Goal: Book appointment/travel/reservation

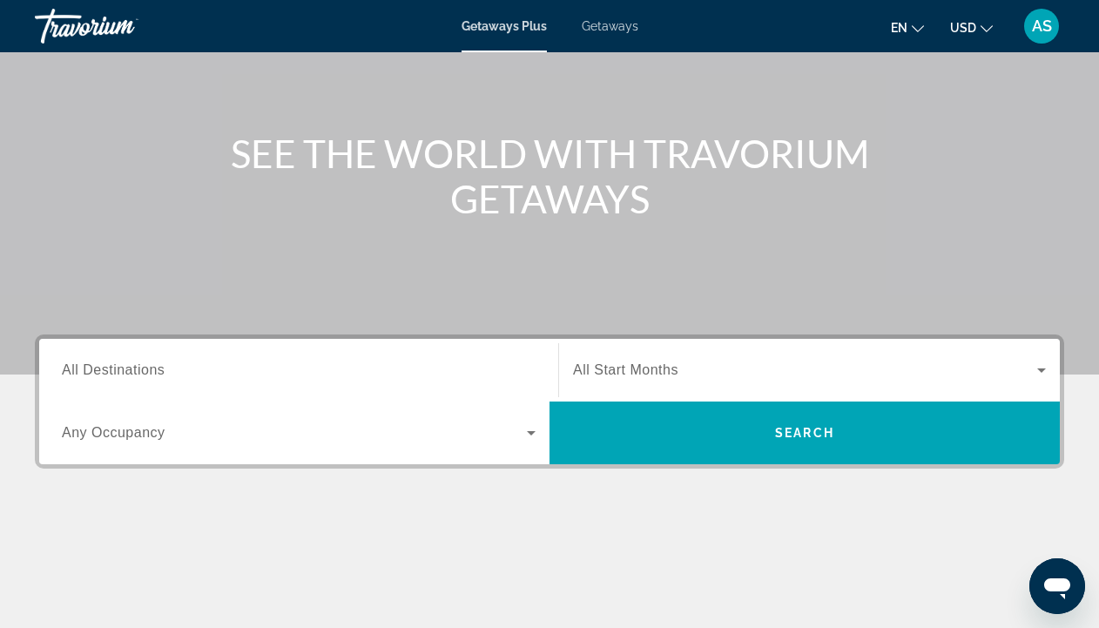
scroll to position [150, 0]
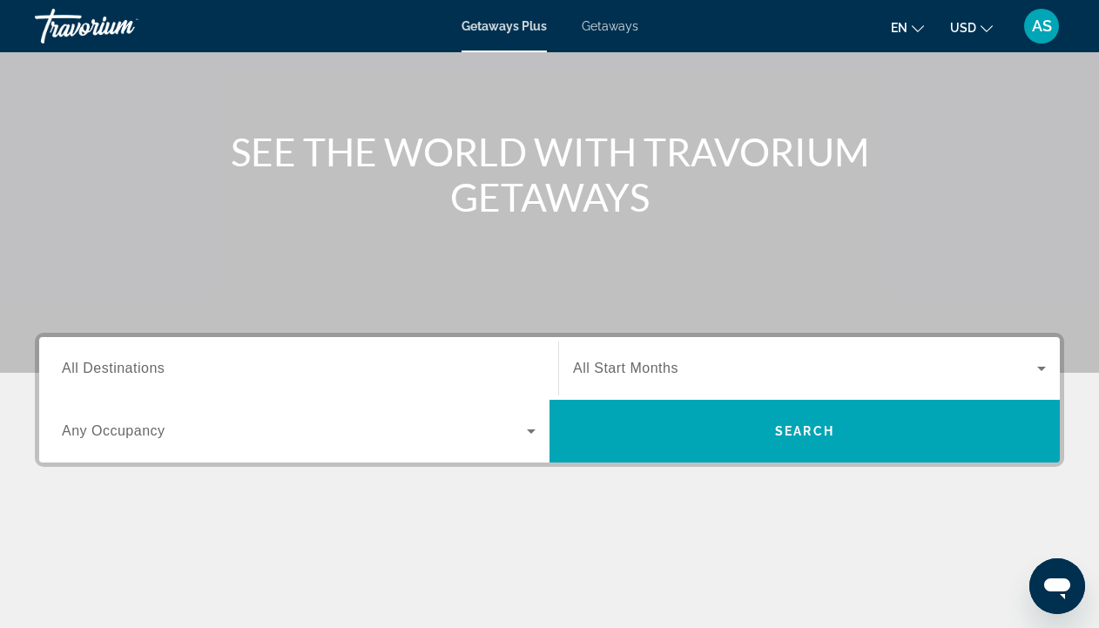
click at [89, 364] on span "All Destinations" at bounding box center [113, 368] width 103 height 15
click at [89, 364] on input "Destination All Destinations" at bounding box center [299, 369] width 474 height 21
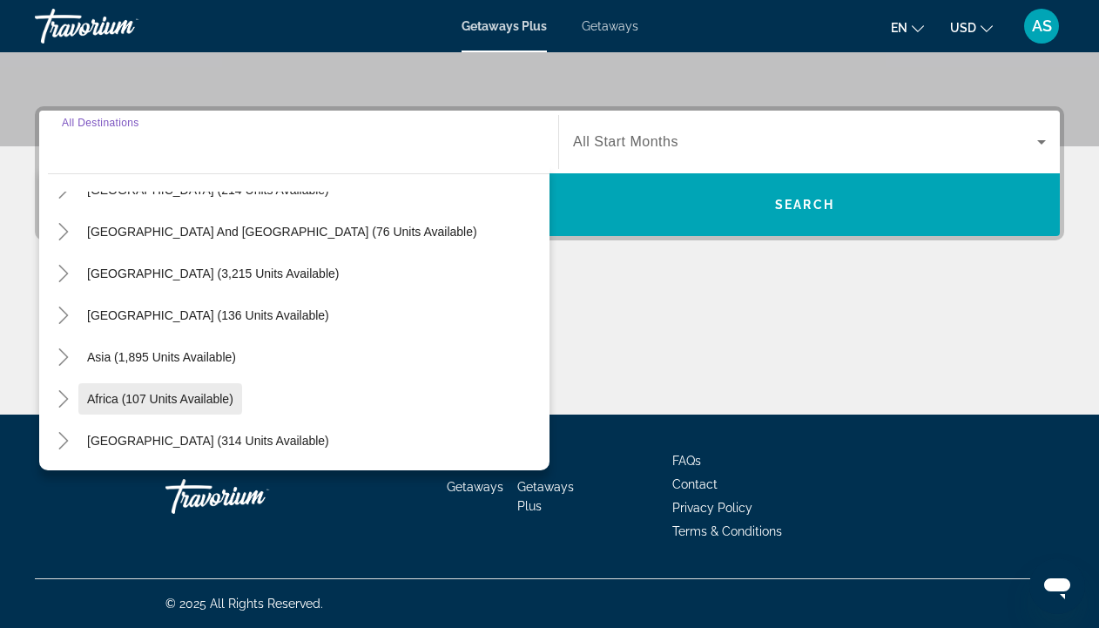
scroll to position [282, 0]
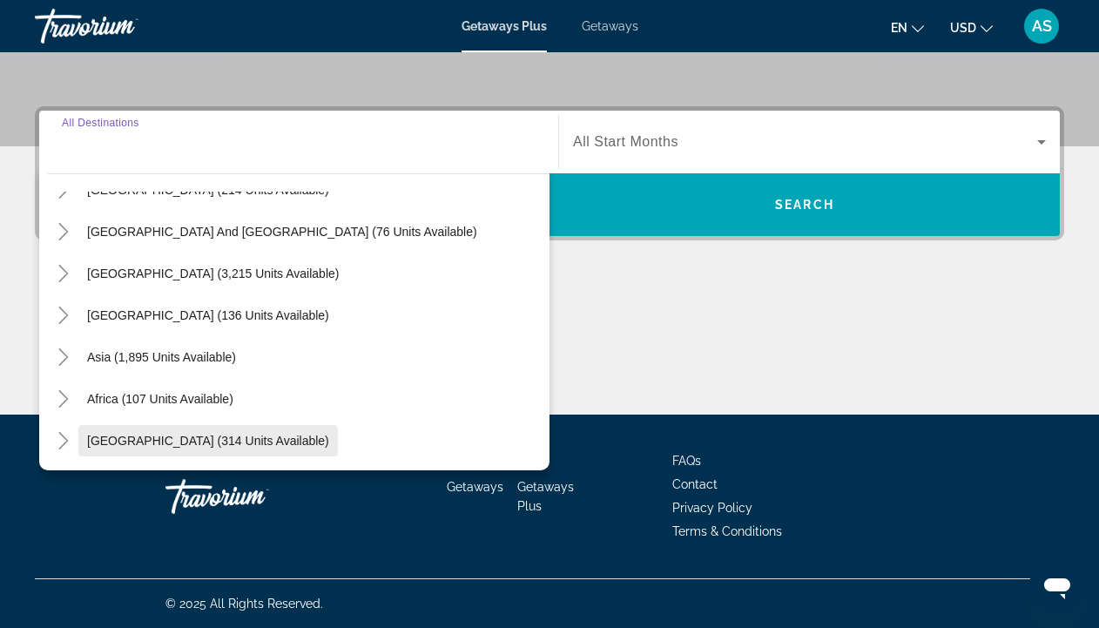
click at [104, 434] on span "[GEOGRAPHIC_DATA] (314 units available)" at bounding box center [208, 441] width 242 height 14
type input "**********"
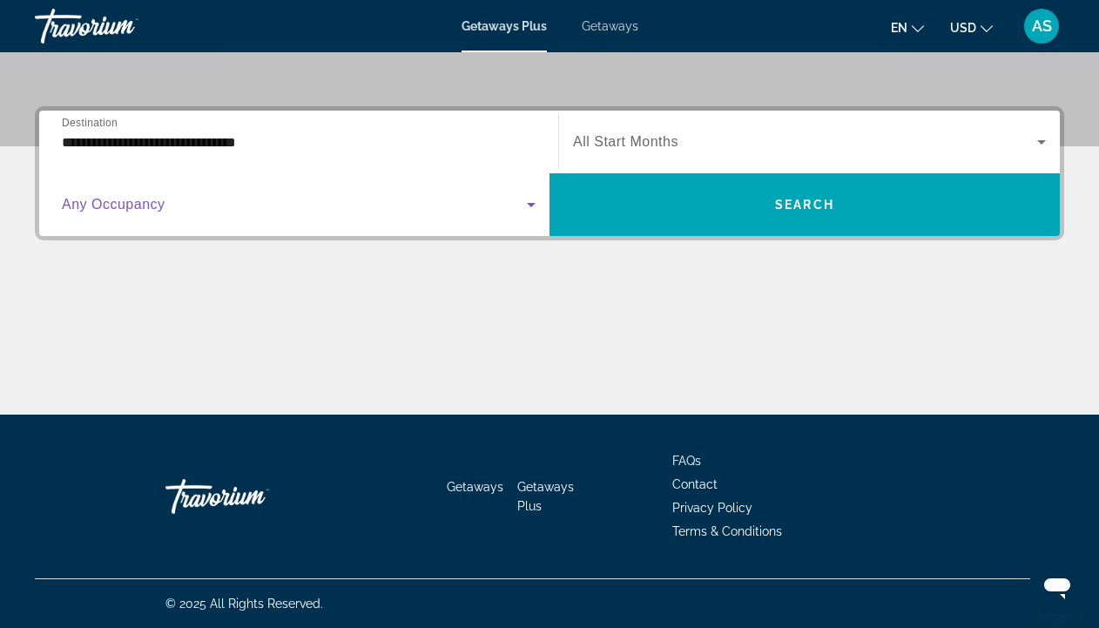
click at [529, 203] on icon "Search widget" at bounding box center [531, 204] width 21 height 21
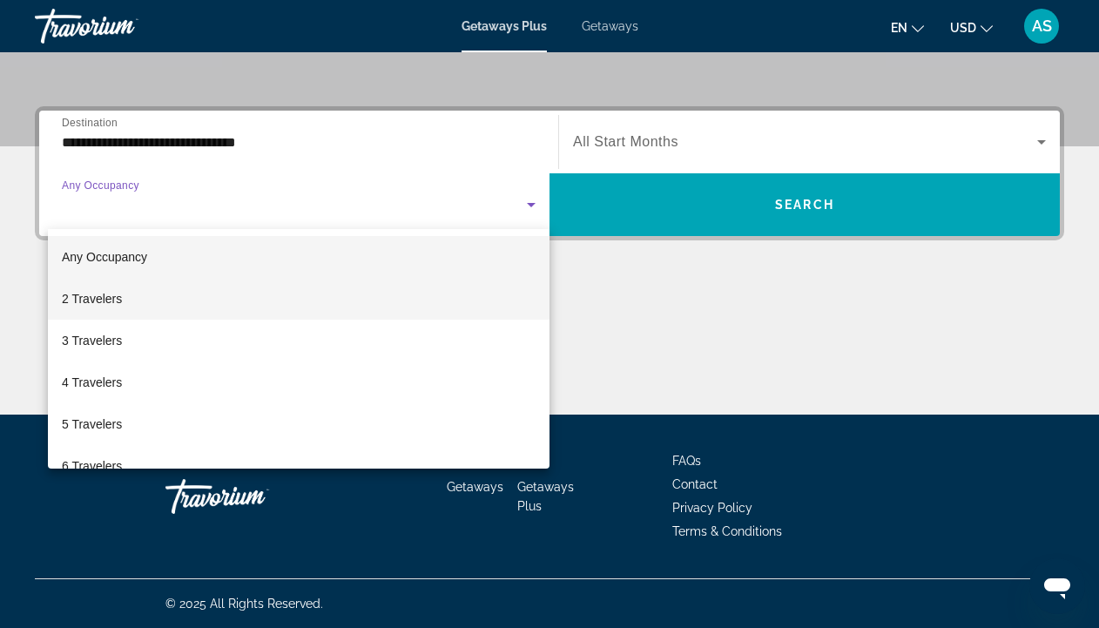
click at [155, 300] on mat-option "2 Travelers" at bounding box center [299, 299] width 502 height 42
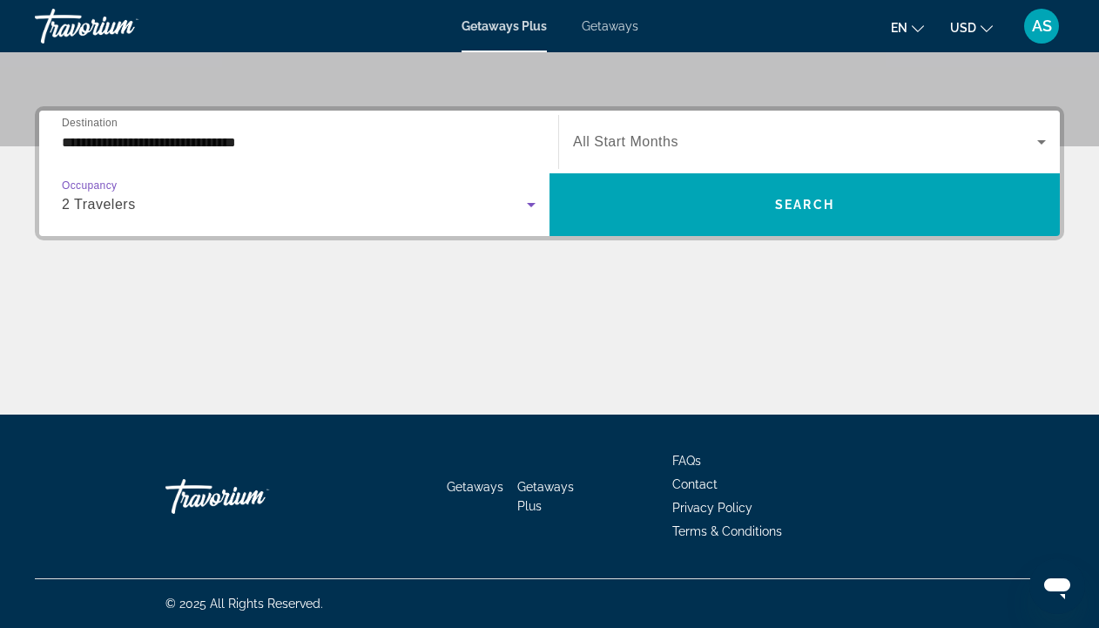
click at [1041, 143] on icon "Search widget" at bounding box center [1041, 142] width 9 height 4
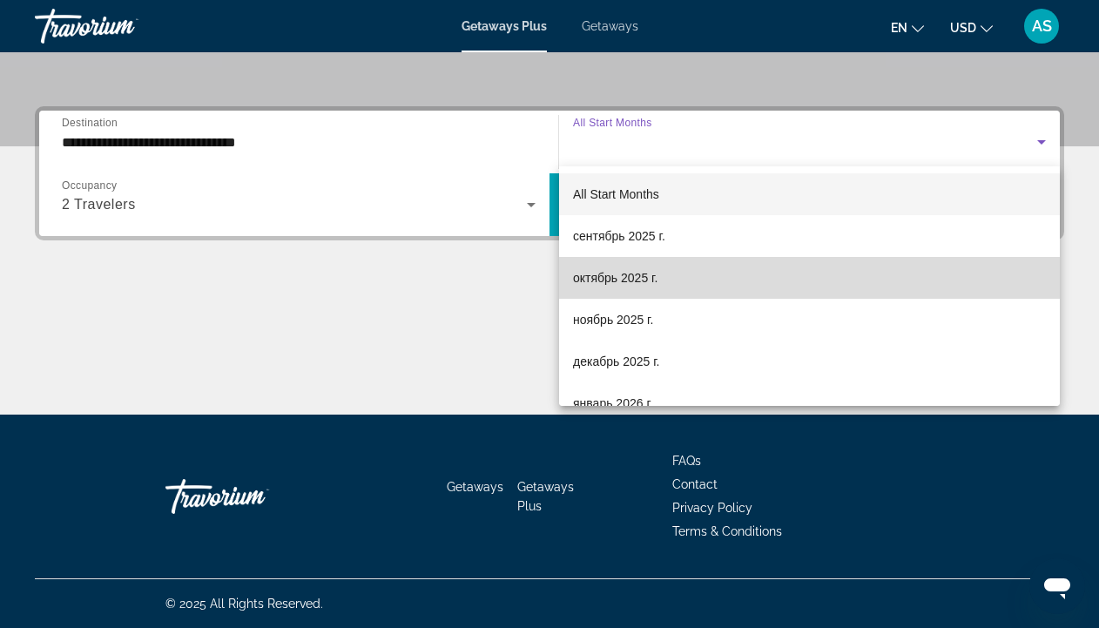
click at [615, 283] on span "октябрь 2025 г." at bounding box center [615, 277] width 84 height 21
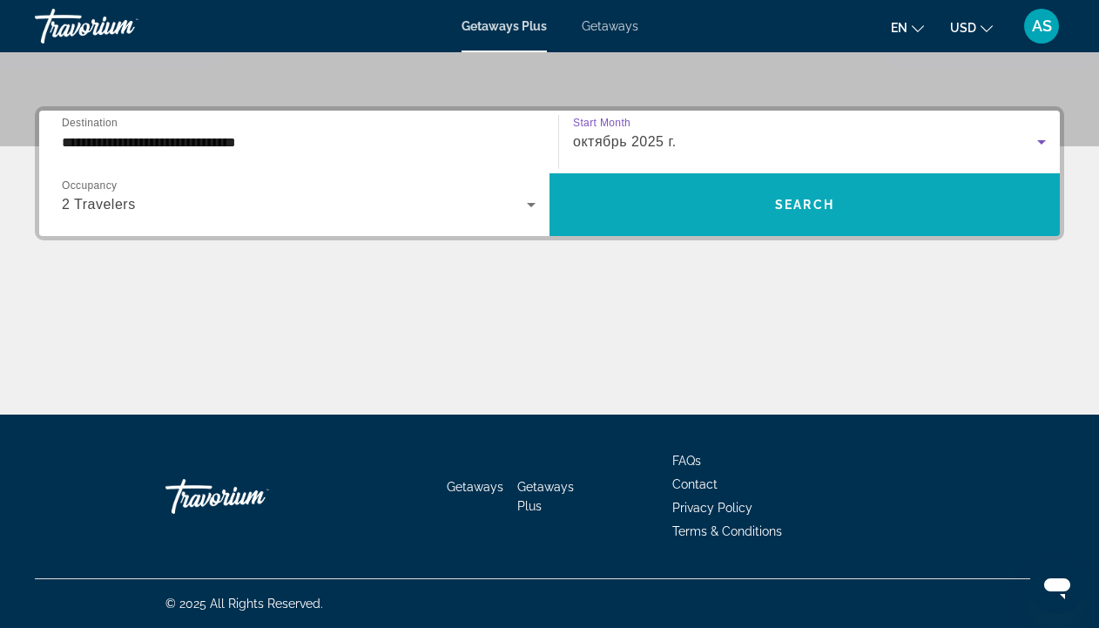
click at [798, 203] on span "Search" at bounding box center [804, 205] width 59 height 14
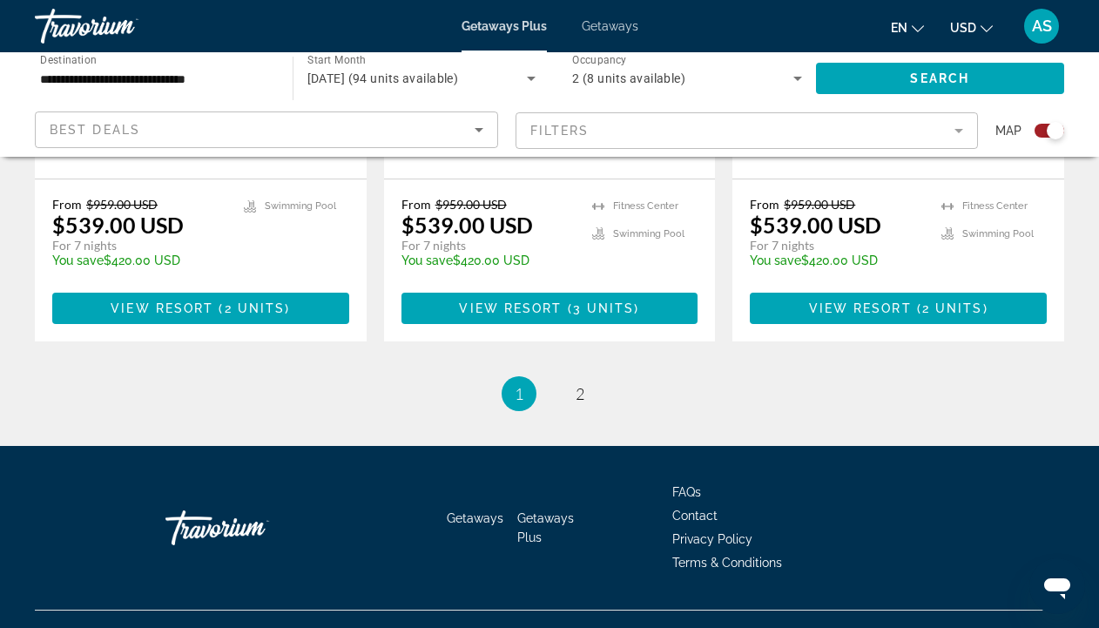
scroll to position [2889, 0]
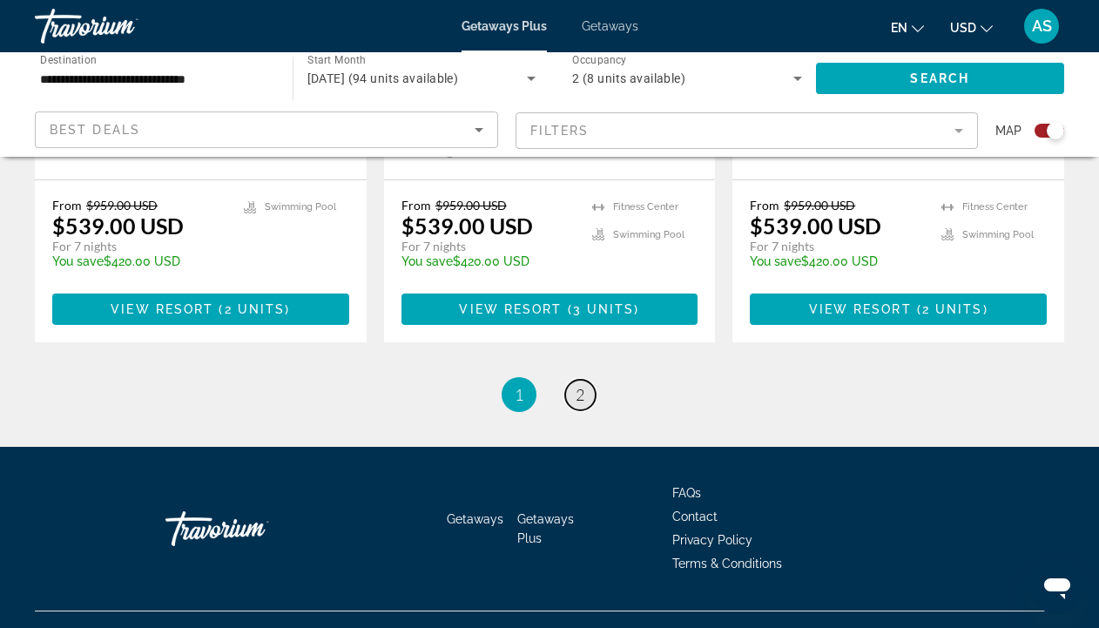
click at [579, 385] on span "2" at bounding box center [580, 394] width 9 height 19
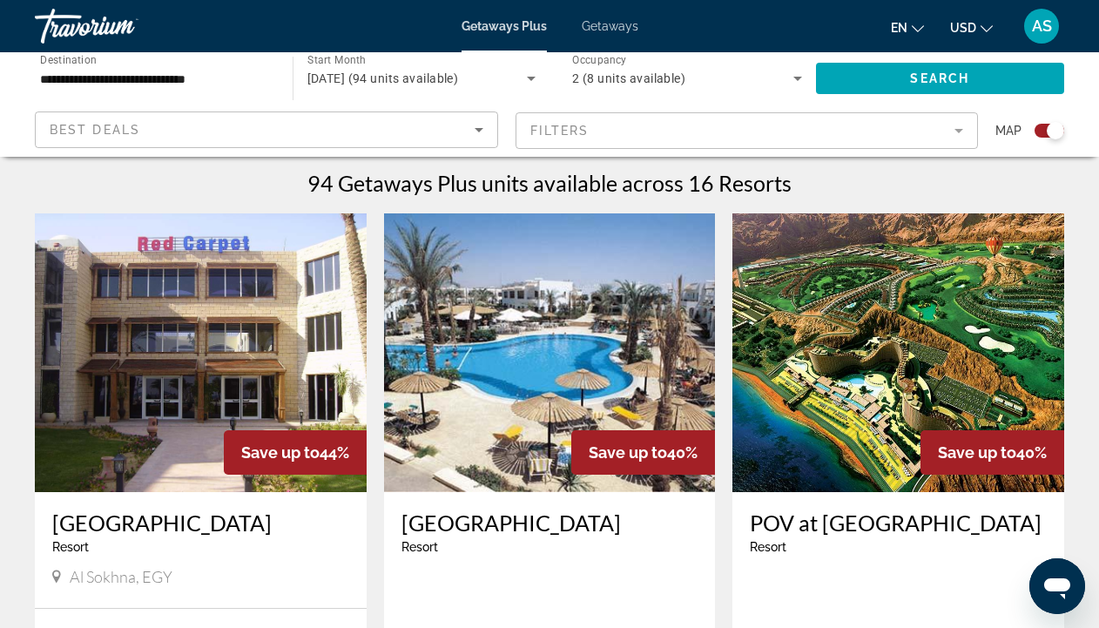
scroll to position [545, 0]
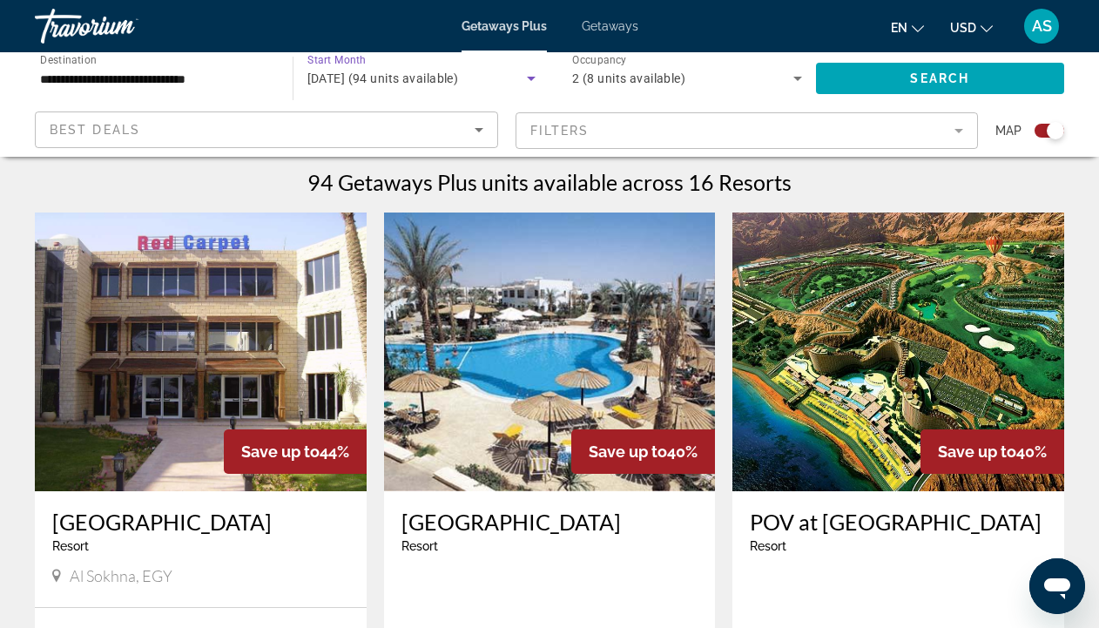
click at [530, 80] on icon "Search widget" at bounding box center [531, 79] width 9 height 4
